Goal: Information Seeking & Learning: Find contact information

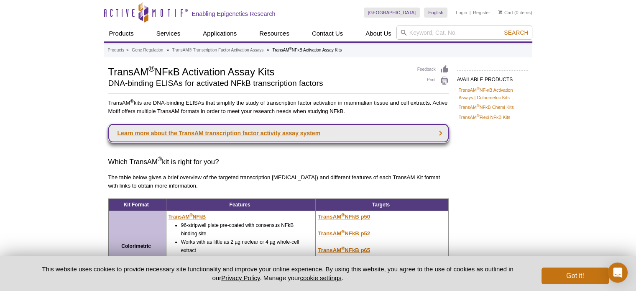
click at [215, 132] on link "Learn more about the TransAM transcription factor activity assay system" at bounding box center [278, 133] width 341 height 18
click at [233, 131] on link "Learn more about the TransAM transcription factor activity assay system" at bounding box center [278, 133] width 341 height 18
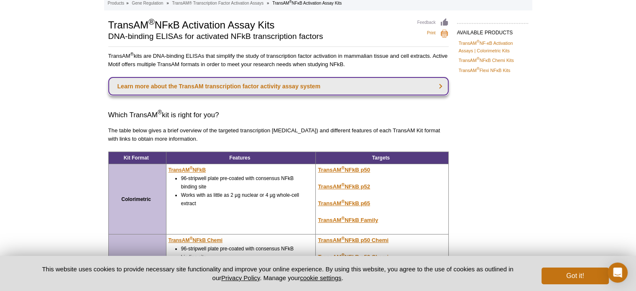
scroll to position [42, 0]
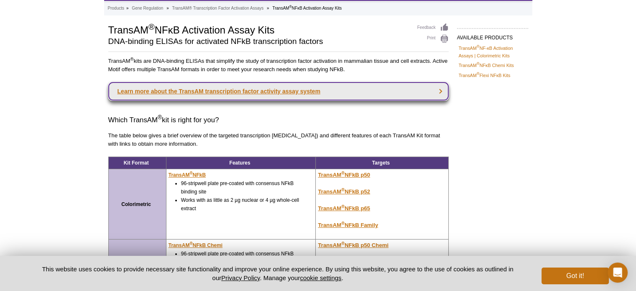
click at [441, 88] on link "Learn more about the TransAM transcription factor activity assay system" at bounding box center [278, 91] width 341 height 18
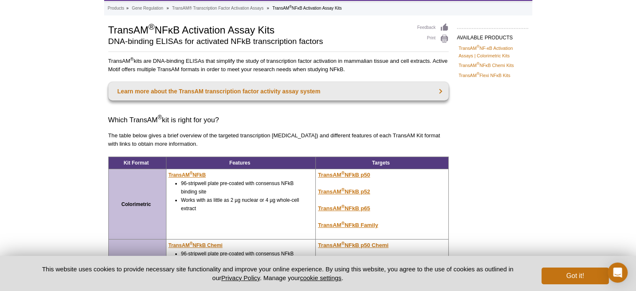
click at [351, 201] on td "TransAM ® NFkB p50 TransAM ® NFkB p52 TransAM ® NFkB p65 TransAM ® NFkB Family" at bounding box center [382, 204] width 133 height 70
click at [350, 205] on u "TransAM ® NFkB p65" at bounding box center [344, 208] width 52 height 6
click at [340, 208] on u "TransAM ® NFkB p65" at bounding box center [344, 208] width 52 height 6
click at [552, 281] on button "Got it!" at bounding box center [575, 275] width 67 height 17
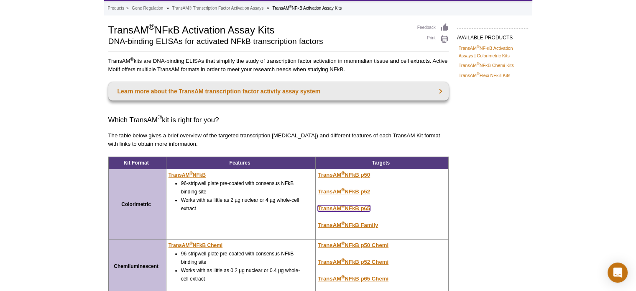
click at [350, 207] on u "TransAM ® NFkB p65" at bounding box center [344, 208] width 52 height 6
click at [339, 206] on u "TransAM ® NFkB p65" at bounding box center [344, 208] width 52 height 6
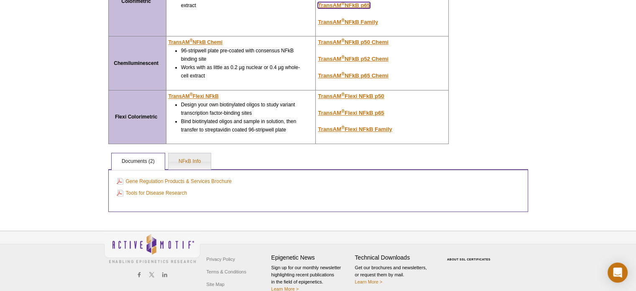
scroll to position [256, 0]
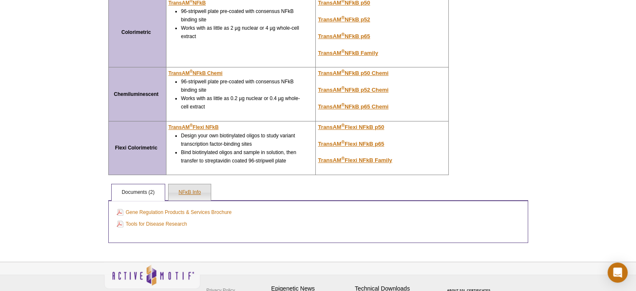
click at [186, 191] on link "NFκB Info" at bounding box center [190, 192] width 42 height 17
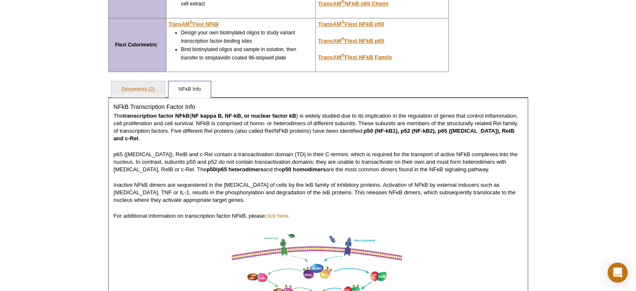
scroll to position [339, 0]
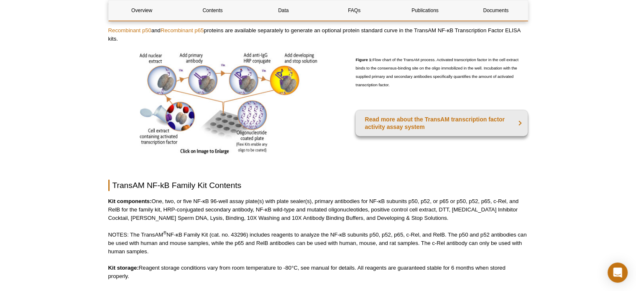
scroll to position [377, 0]
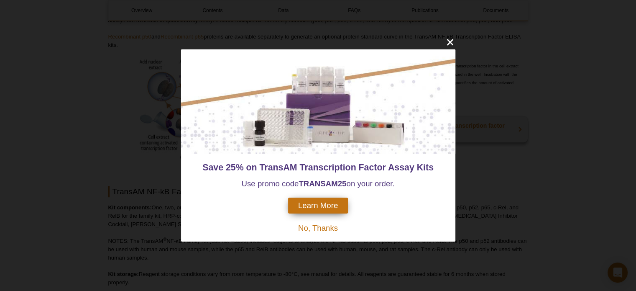
click at [338, 204] on span "Learn More" at bounding box center [318, 205] width 40 height 9
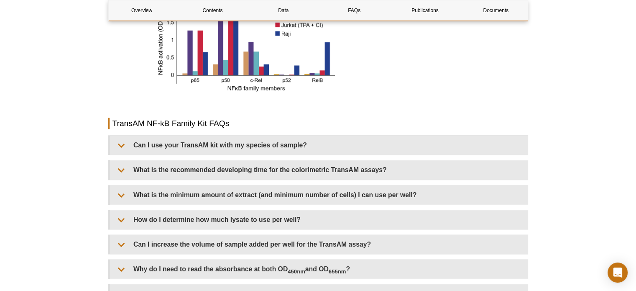
scroll to position [1046, 0]
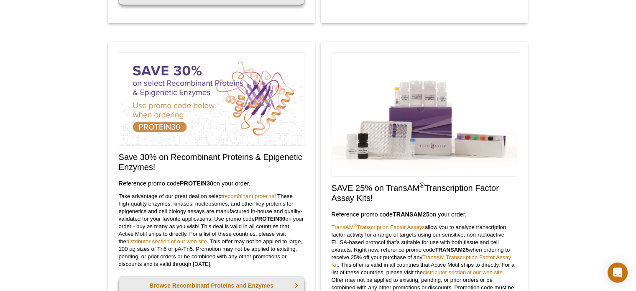
scroll to position [342, 0]
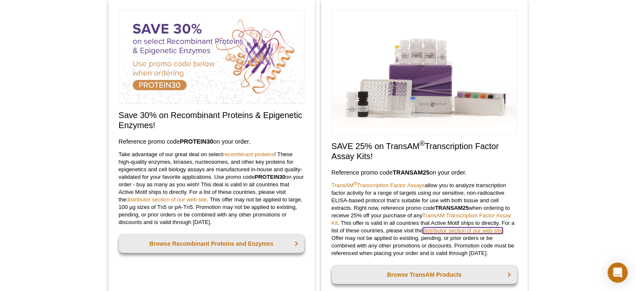
click at [434, 231] on link "distributor section of our web site" at bounding box center [463, 230] width 80 height 6
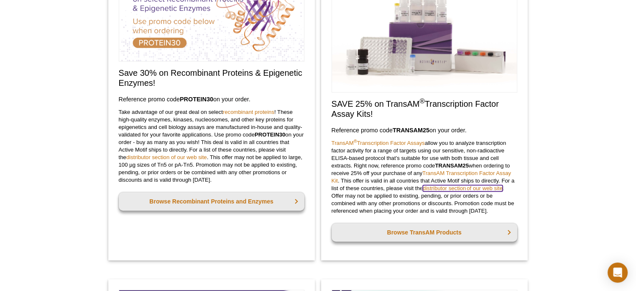
scroll to position [384, 0]
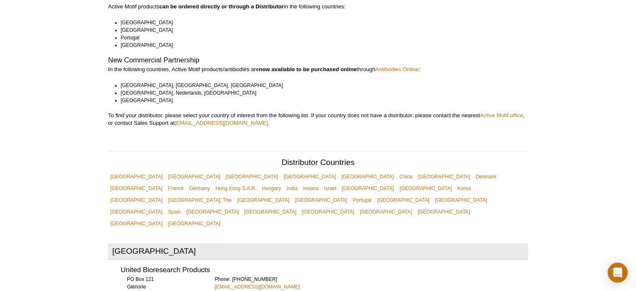
scroll to position [167, 0]
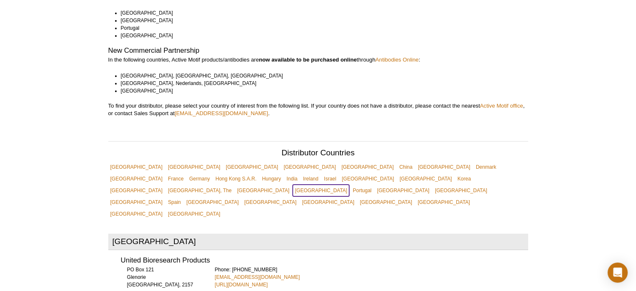
click at [293, 184] on link "[GEOGRAPHIC_DATA]" at bounding box center [321, 190] width 56 height 12
